Goal: Task Accomplishment & Management: Use online tool/utility

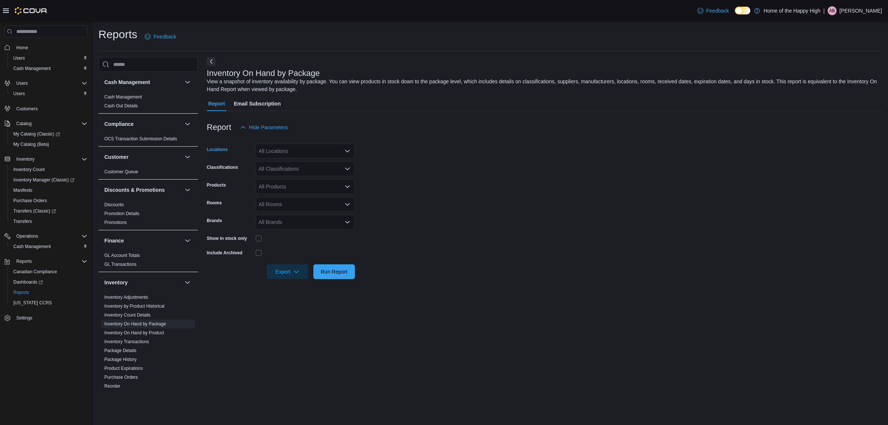
click at [311, 150] on div "All Locations" at bounding box center [305, 151] width 99 height 15
type input "****"
click at [319, 160] on span "Edmonton - Terwillegar - Fire & Flower" at bounding box center [331, 163] width 88 height 7
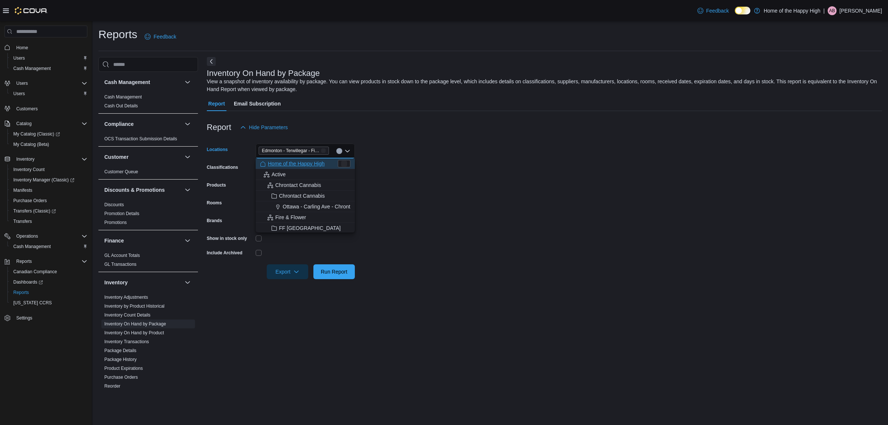
click at [465, 169] on form "Locations [GEOGRAPHIC_DATA] - [GEOGRAPHIC_DATA] - Fire & Flower Combo box. Sele…" at bounding box center [545, 207] width 676 height 144
click at [281, 169] on div "All Classifications" at bounding box center [305, 168] width 99 height 15
click at [542, 222] on form "Locations [GEOGRAPHIC_DATA] - [GEOGRAPHIC_DATA] - Fire & Flower Classifications…" at bounding box center [545, 207] width 676 height 144
click at [288, 156] on div "Edmonton - Terwillegar - Fire & Flower" at bounding box center [305, 151] width 99 height 15
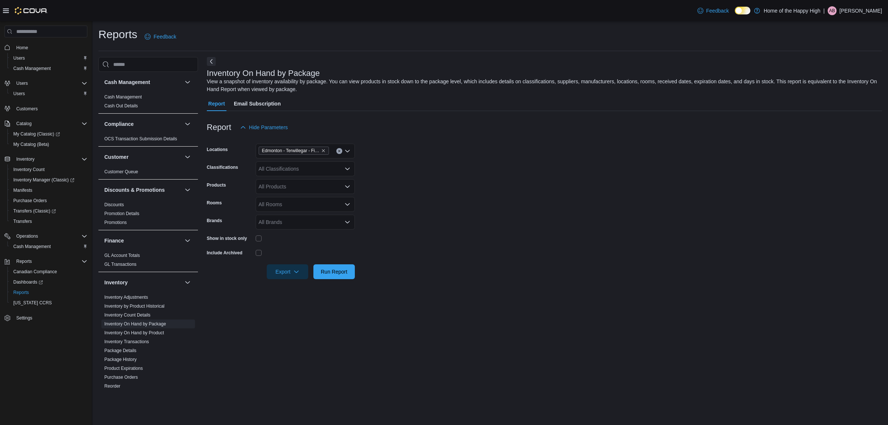
drag, startPoint x: 575, startPoint y: 204, endPoint x: 354, endPoint y: 187, distance: 221.6
click at [558, 218] on form "Locations [GEOGRAPHIC_DATA] - [GEOGRAPHIC_DATA] - Fire & Flower Classifications…" at bounding box center [545, 207] width 676 height 144
click at [295, 167] on div "All Classifications" at bounding box center [305, 168] width 99 height 15
click at [283, 193] on span "Cannabis" at bounding box center [283, 191] width 22 height 7
drag, startPoint x: 619, startPoint y: 202, endPoint x: 454, endPoint y: 243, distance: 169.8
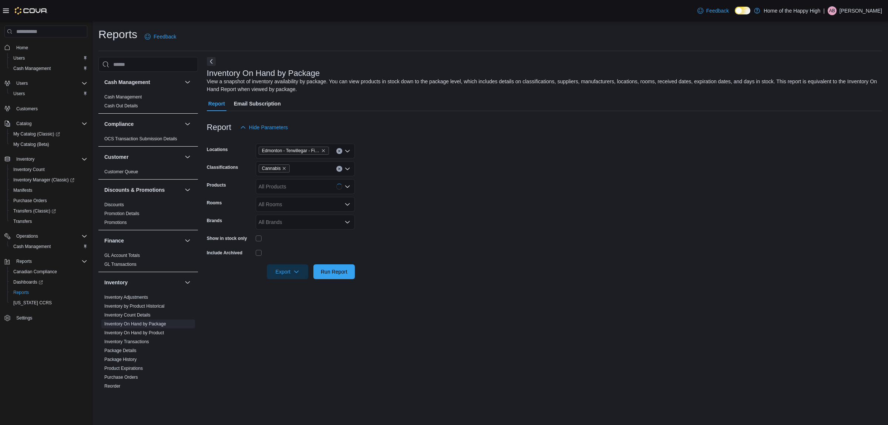
click at [617, 204] on form "Locations [GEOGRAPHIC_DATA] - [GEOGRAPHIC_DATA] - Fire & Flower Classifications…" at bounding box center [545, 207] width 676 height 144
click at [257, 234] on div at bounding box center [305, 237] width 99 height 11
click at [332, 265] on span "Run Report" at bounding box center [334, 271] width 33 height 15
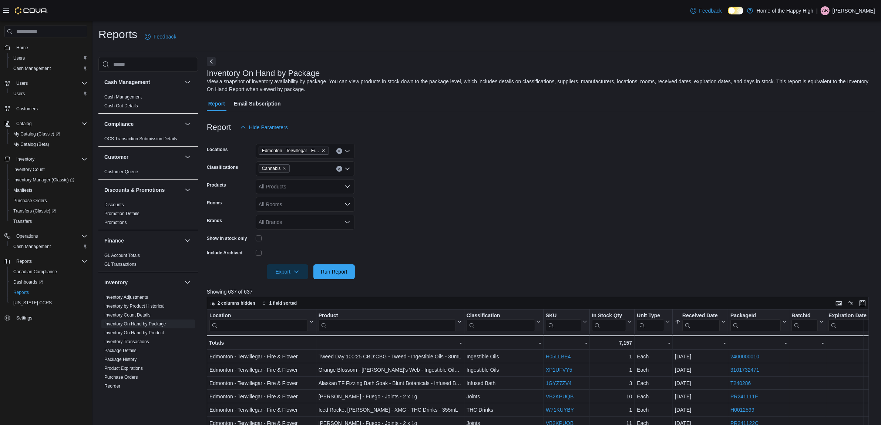
click at [282, 273] on span "Export" at bounding box center [287, 271] width 33 height 15
click at [287, 290] on button "Export to Excel" at bounding box center [289, 286] width 42 height 15
